Goal: Entertainment & Leisure: Consume media (video, audio)

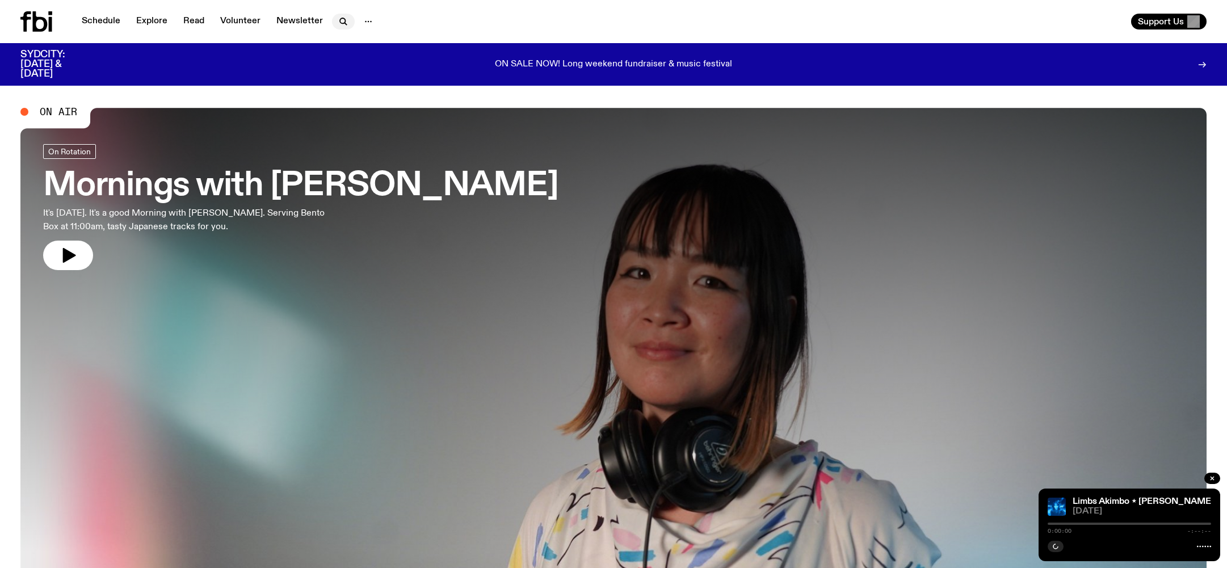
click at [337, 19] on icon "button" at bounding box center [344, 22] width 14 height 14
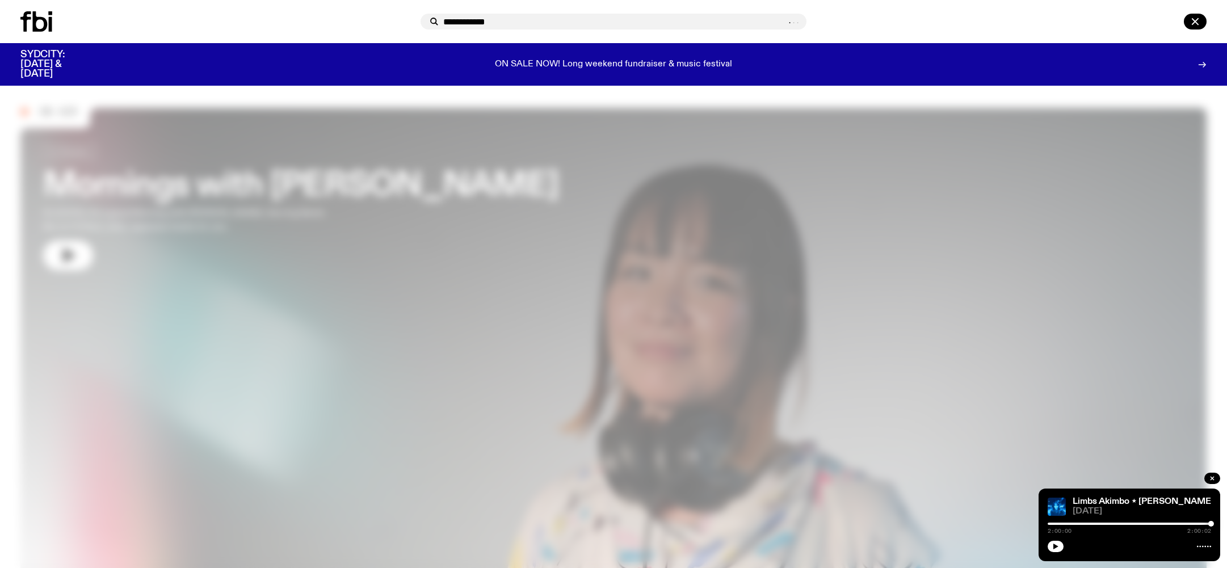
type input "**********"
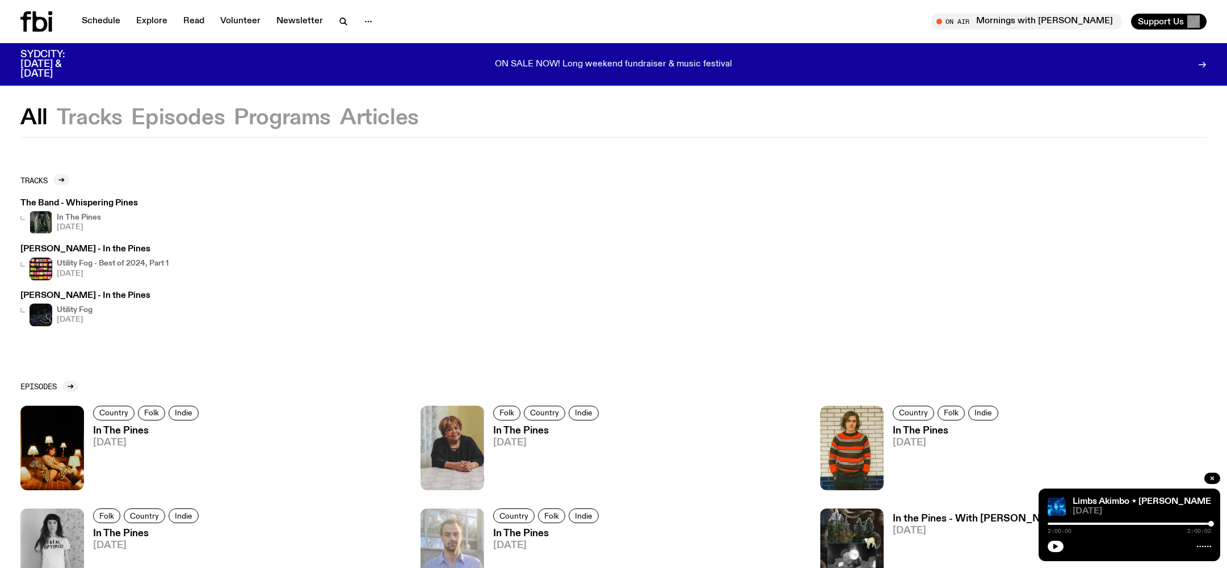
click at [132, 431] on h3 "In The Pines" at bounding box center [147, 431] width 109 height 10
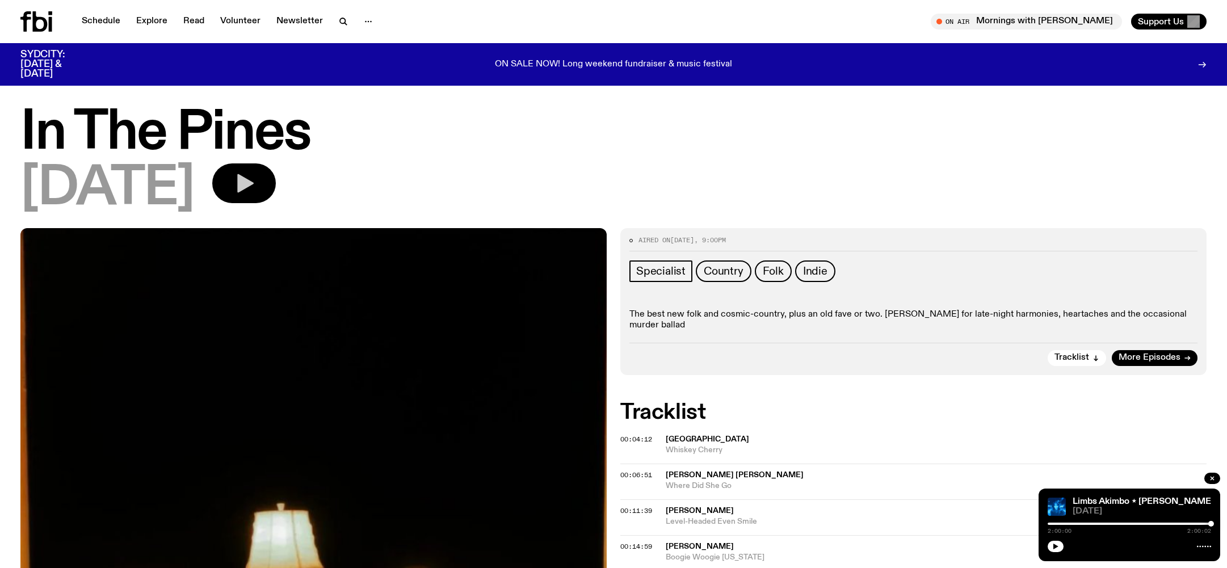
click at [276, 184] on button "button" at bounding box center [244, 183] width 64 height 40
